Goal: Task Accomplishment & Management: Use online tool/utility

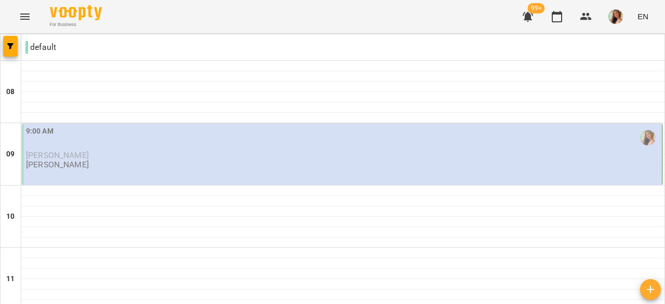
scroll to position [647, 0]
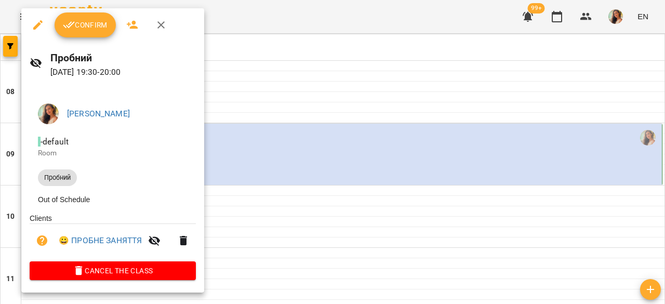
click at [72, 25] on icon "button" at bounding box center [69, 25] width 12 height 12
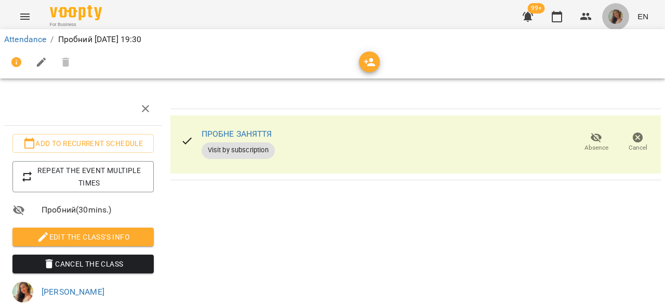
click at [618, 17] on img "button" at bounding box center [615, 16] width 15 height 15
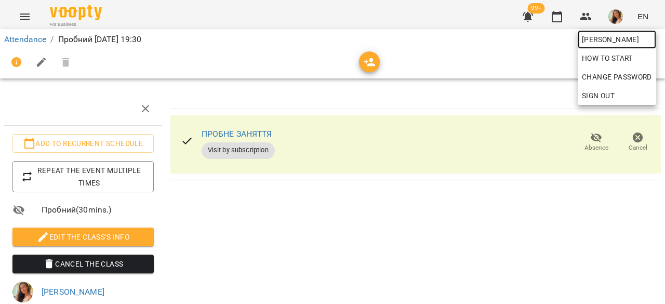
click at [609, 46] on link "[PERSON_NAME]" at bounding box center [617, 39] width 78 height 19
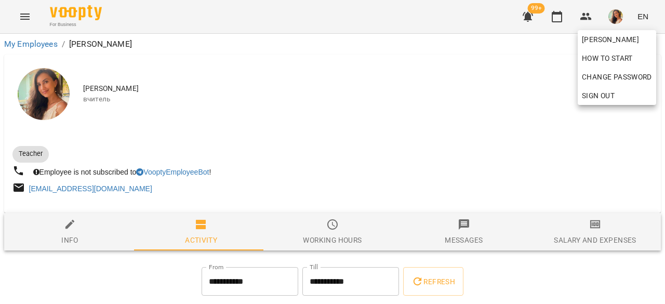
click at [594, 239] on div at bounding box center [332, 152] width 665 height 304
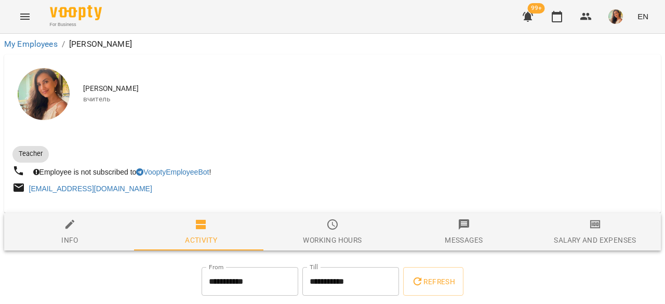
click at [589, 231] on icon "button" at bounding box center [595, 224] width 12 height 12
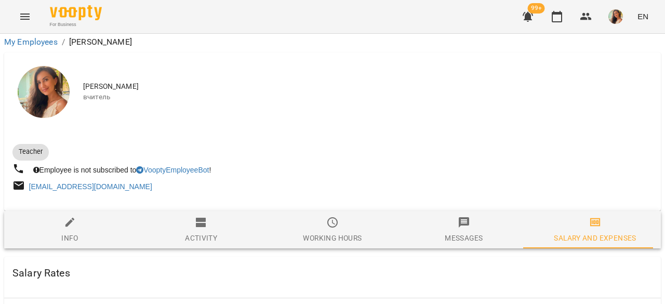
scroll to position [744, 0]
